Goal: Information Seeking & Learning: Learn about a topic

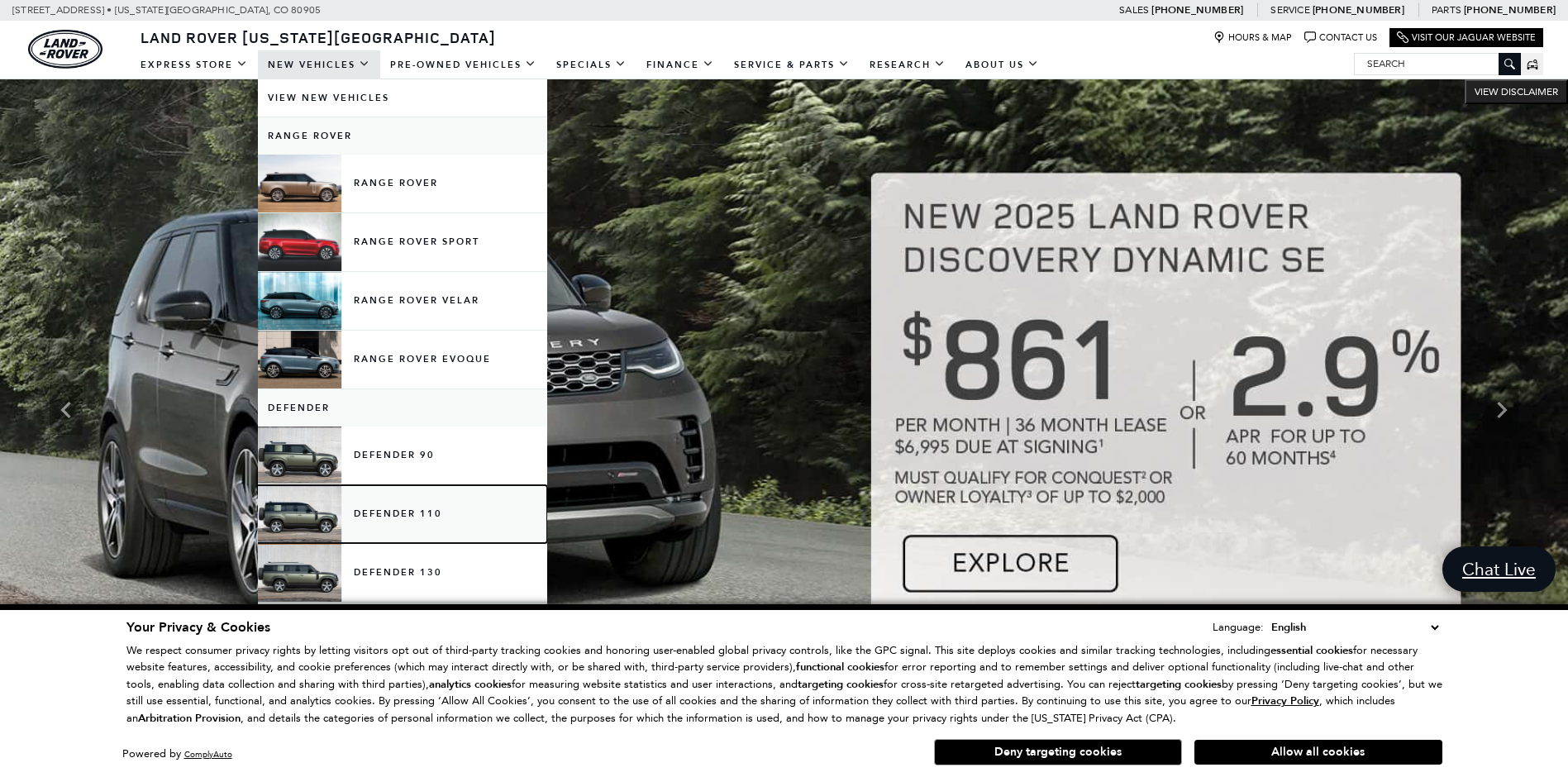
click at [364, 507] on link "Defender 110" at bounding box center [402, 514] width 289 height 58
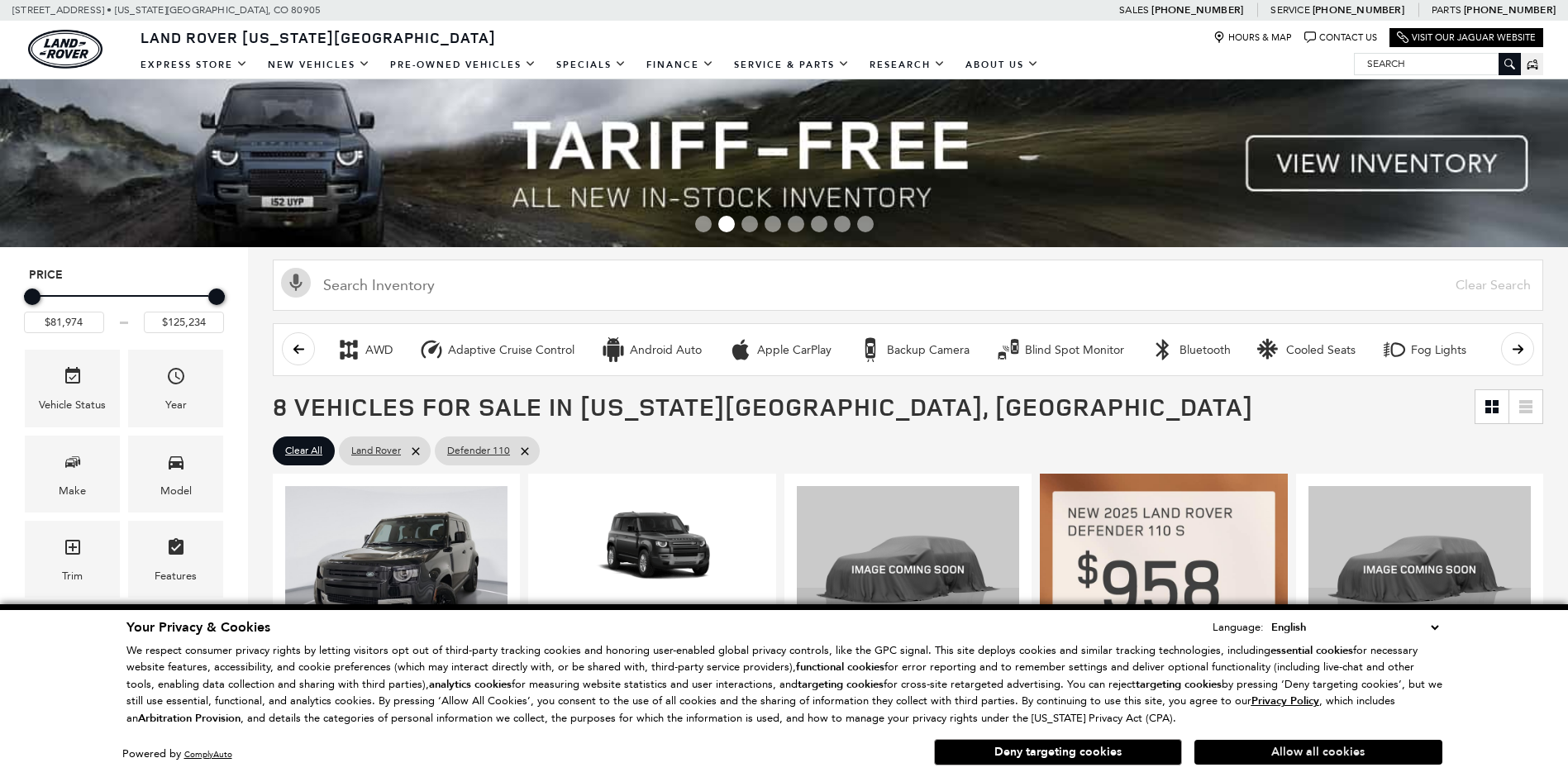
click at [1321, 751] on button "Allow all cookies" at bounding box center [1319, 752] width 248 height 25
